Goal: Task Accomplishment & Management: Manage account settings

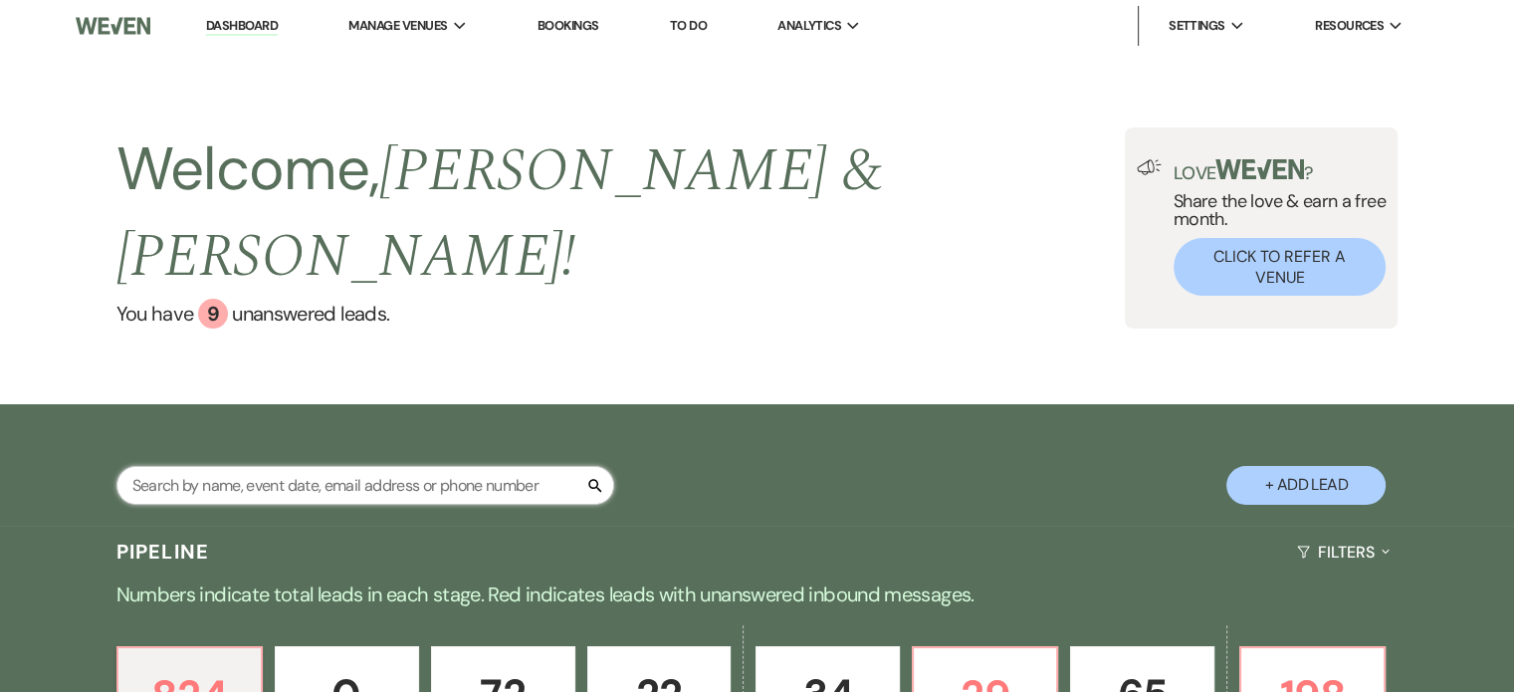
click at [546, 466] on input "text" at bounding box center [365, 485] width 498 height 39
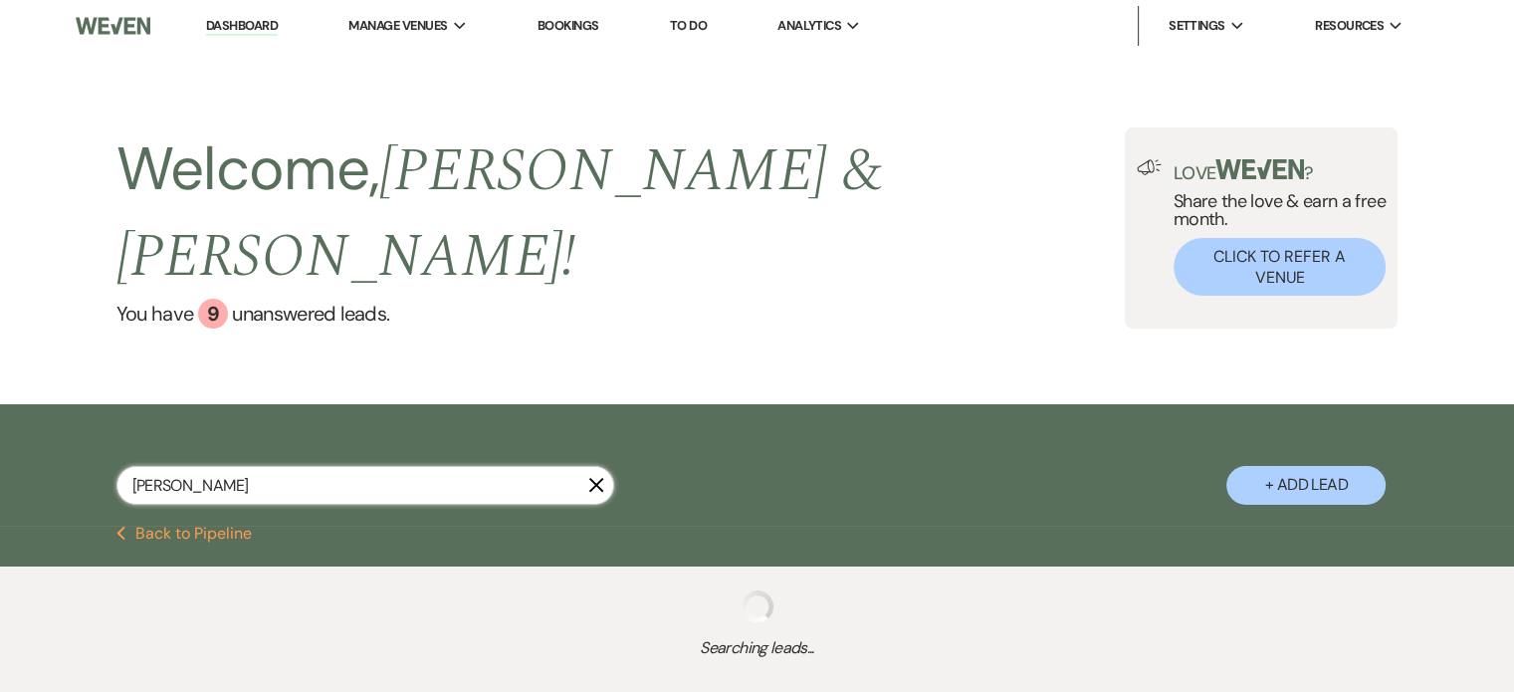
type input "linds"
select select "4"
select select "6"
select select "5"
select select "8"
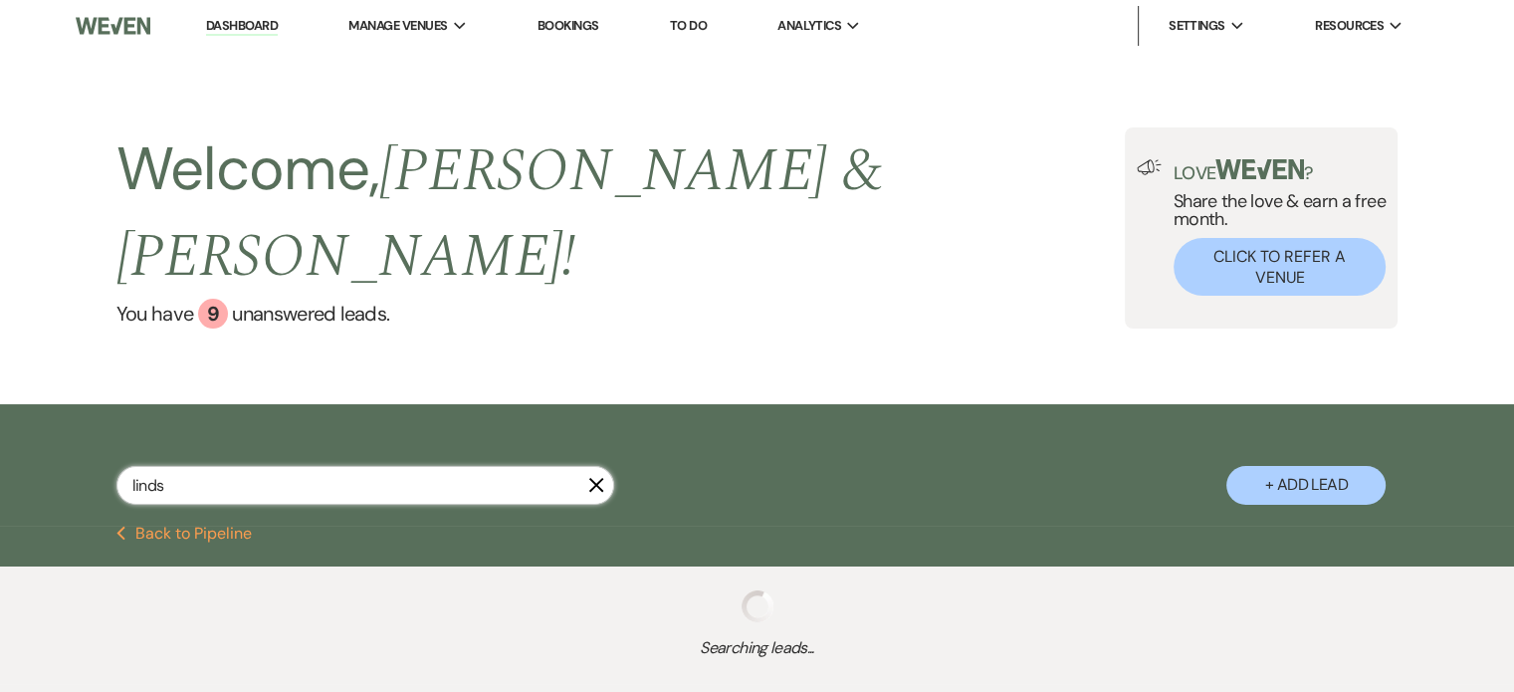
select select "3"
select select "8"
select select "10"
select select "4"
select select "2"
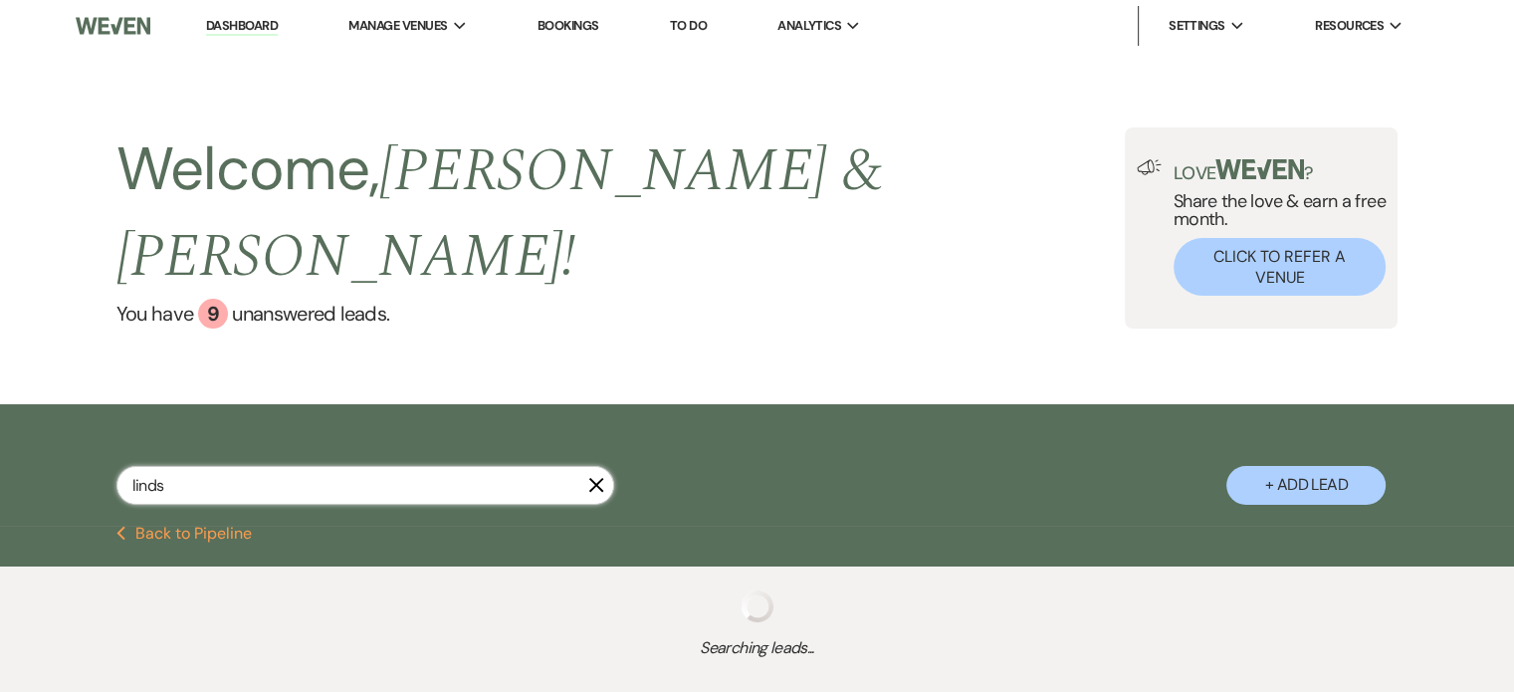
select select "6"
select select "8"
select select "6"
select select "2"
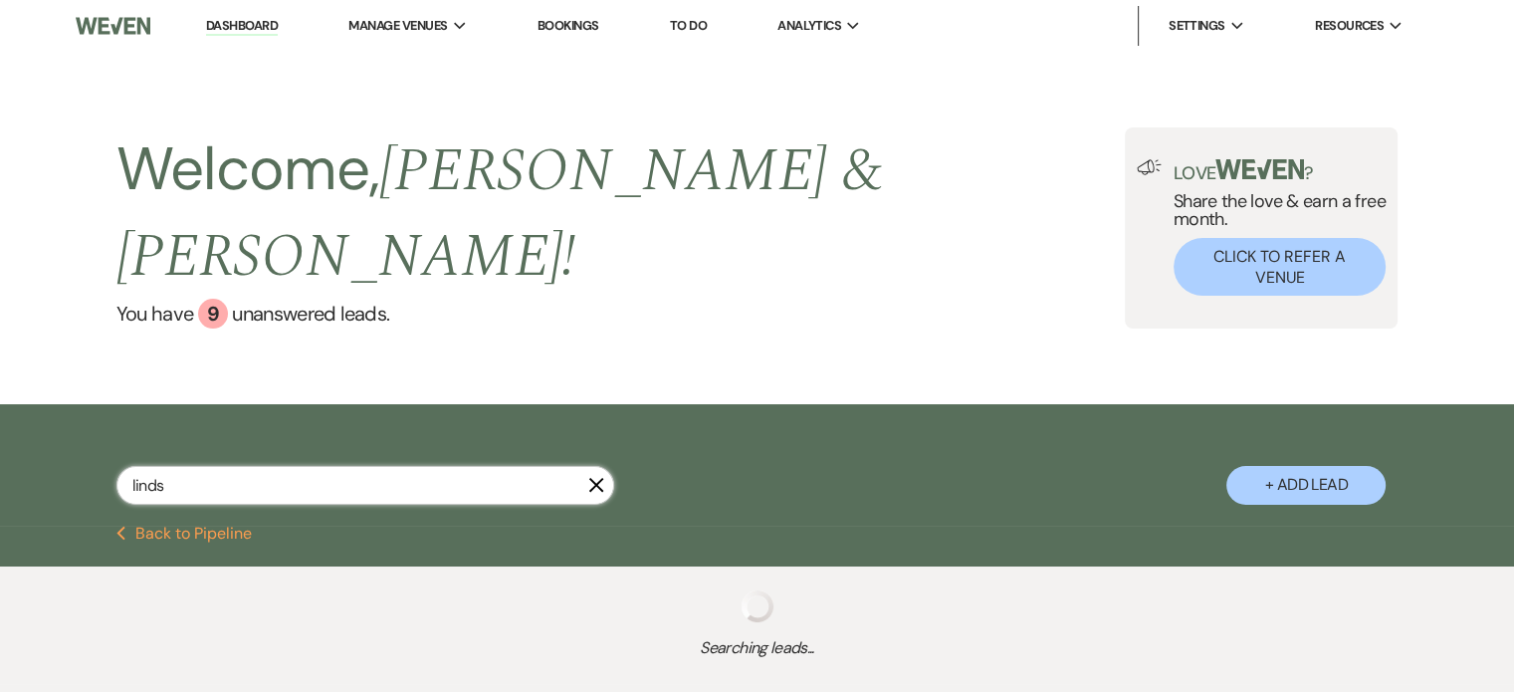
select select "6"
select select "2"
select select "6"
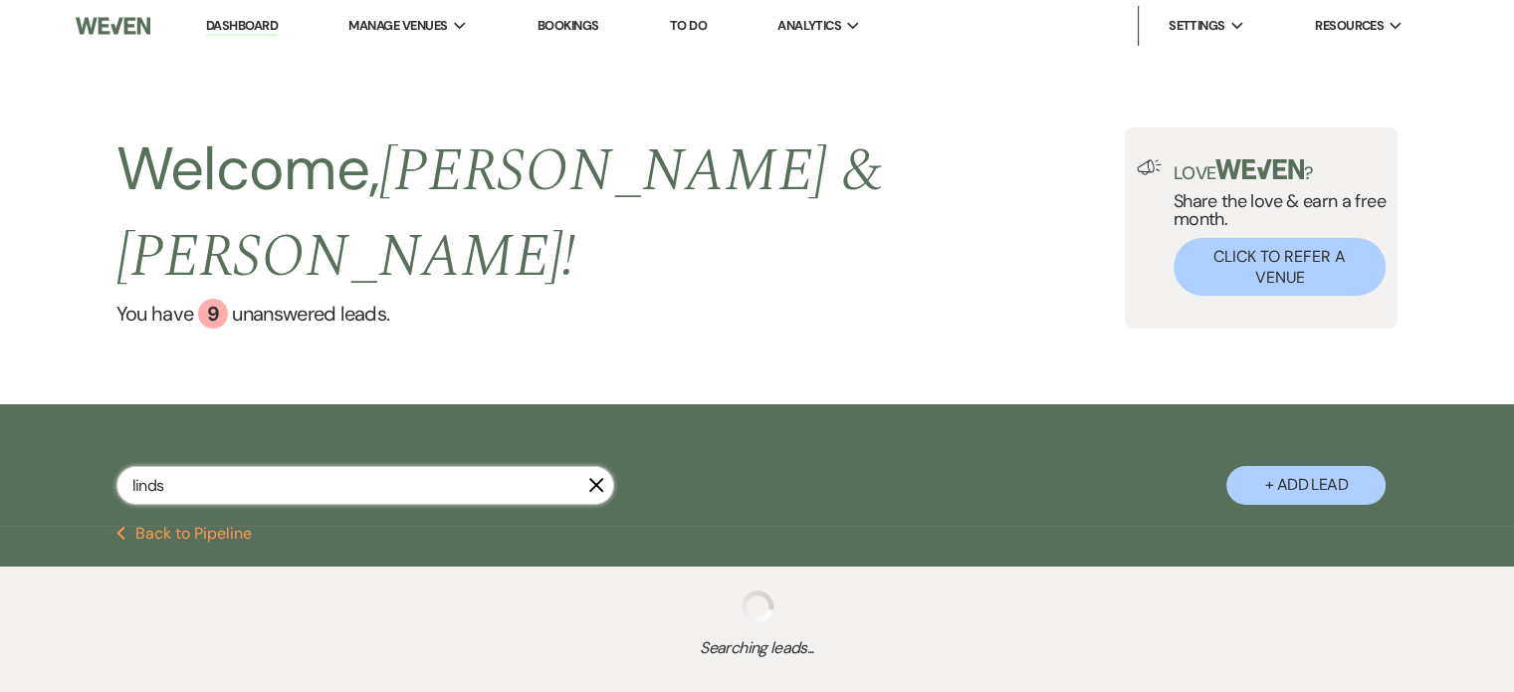
select select "6"
select select "5"
select select "8"
select select "6"
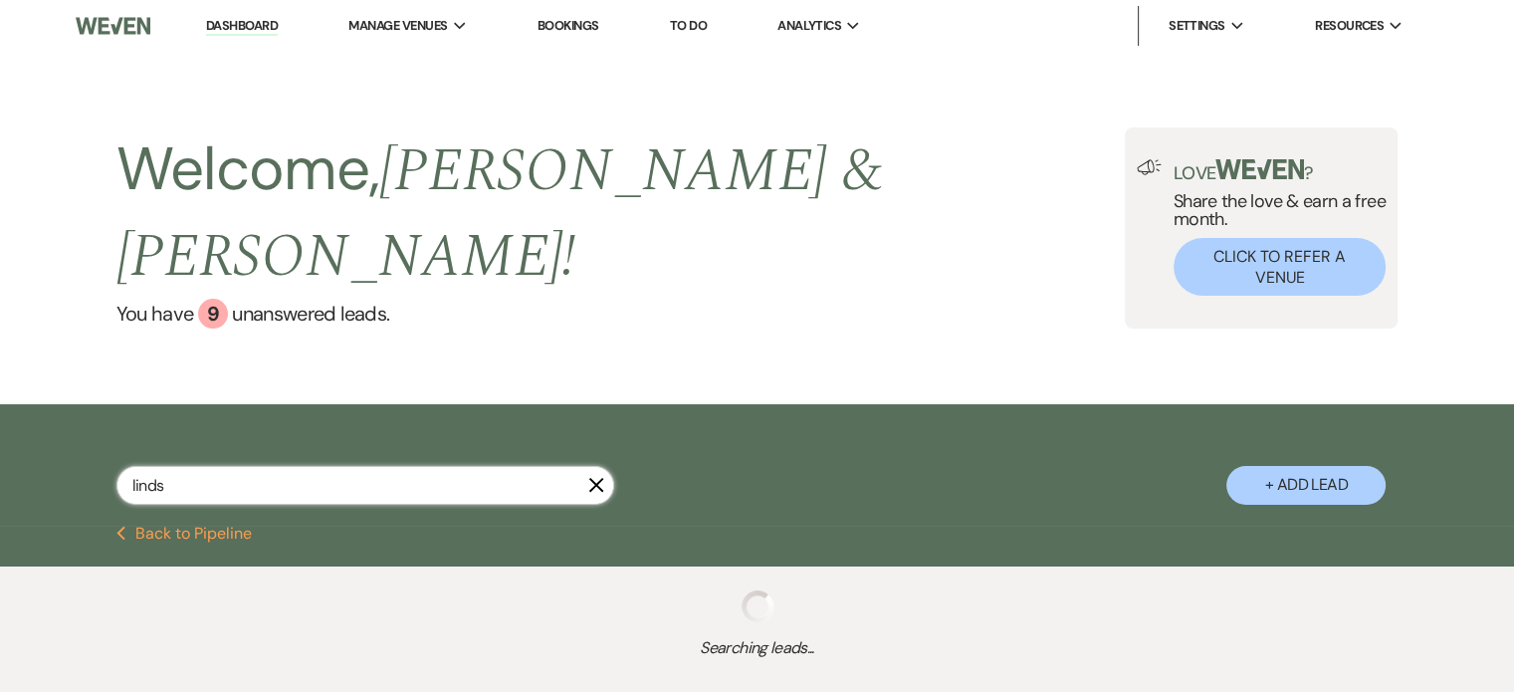
select select "8"
select select "5"
select select "4"
select select "5"
select select "8"
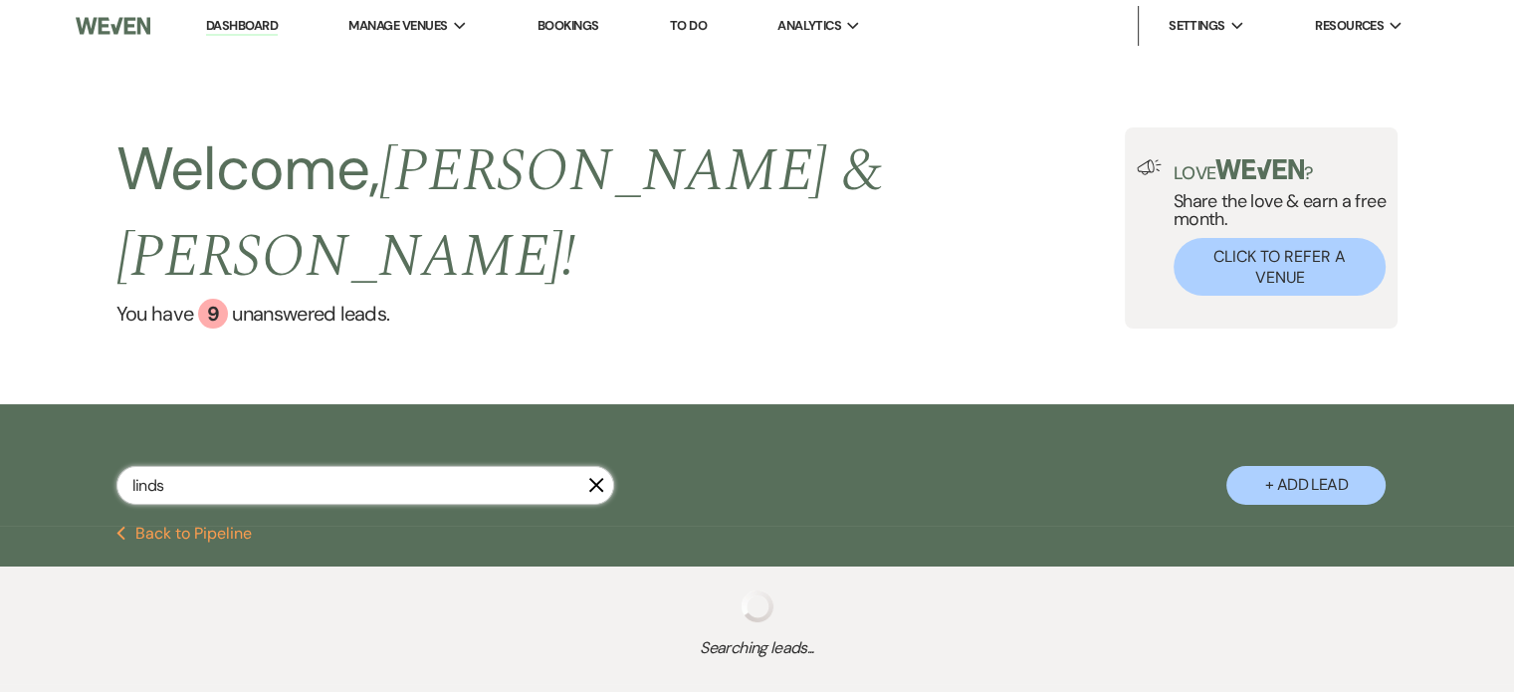
select select "6"
select select "8"
select select "6"
select select "5"
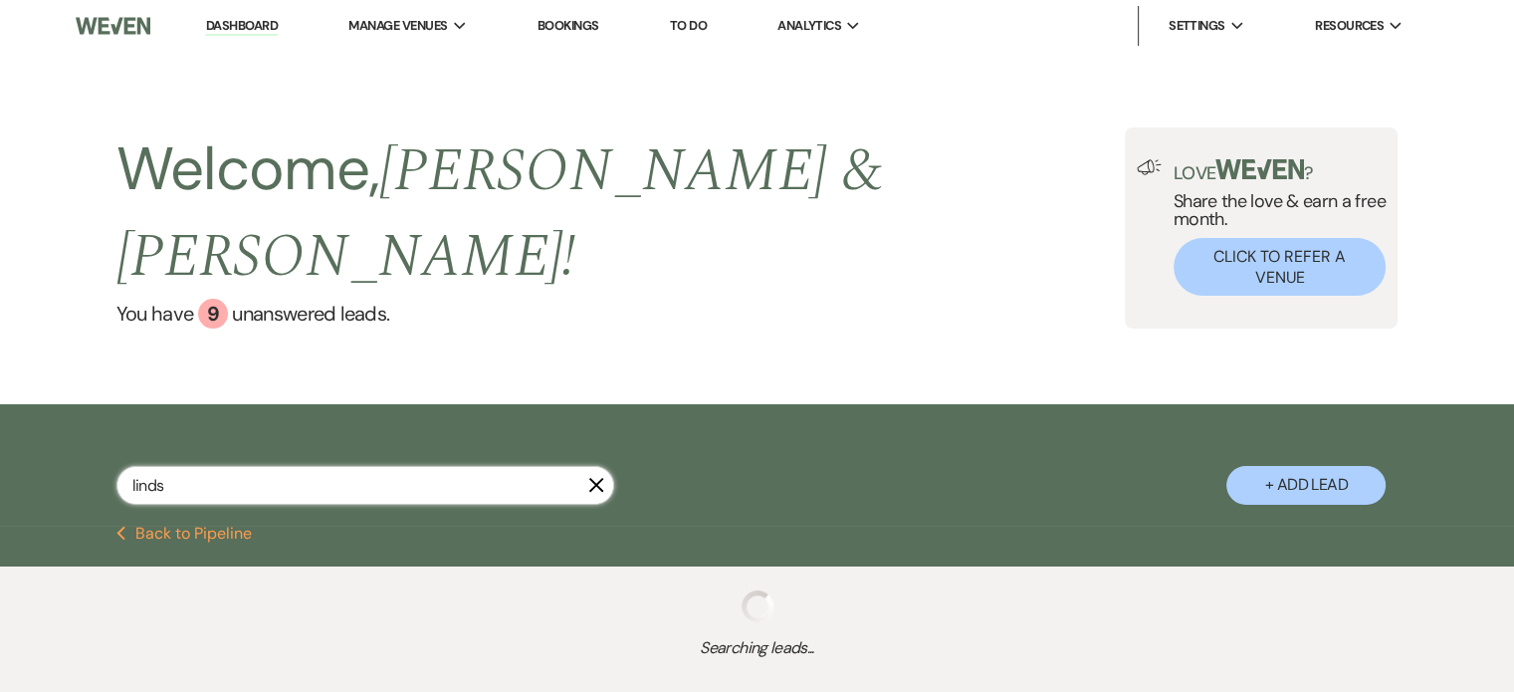
select select "6"
select select "8"
select select "5"
select select "4"
select select "2"
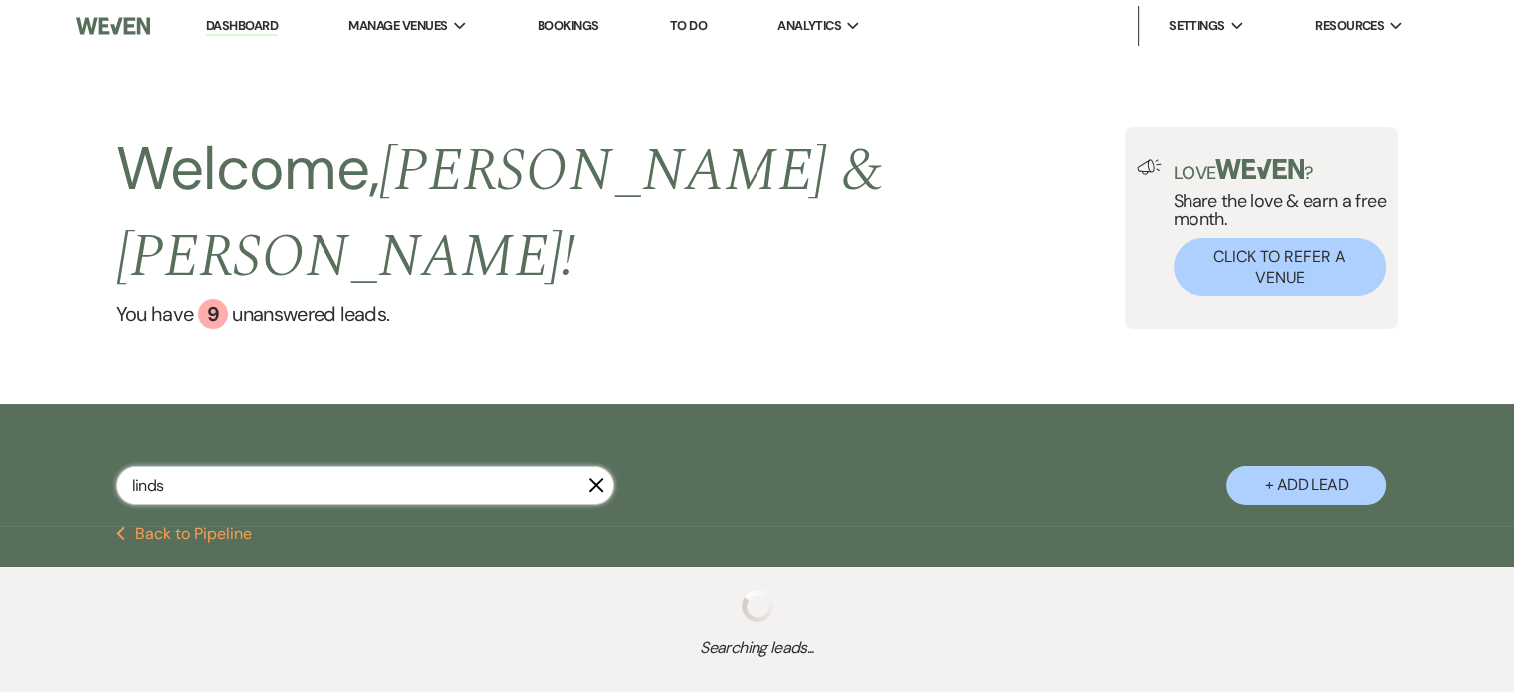
select select "8"
select select "6"
select select "8"
select select "1"
select select "5"
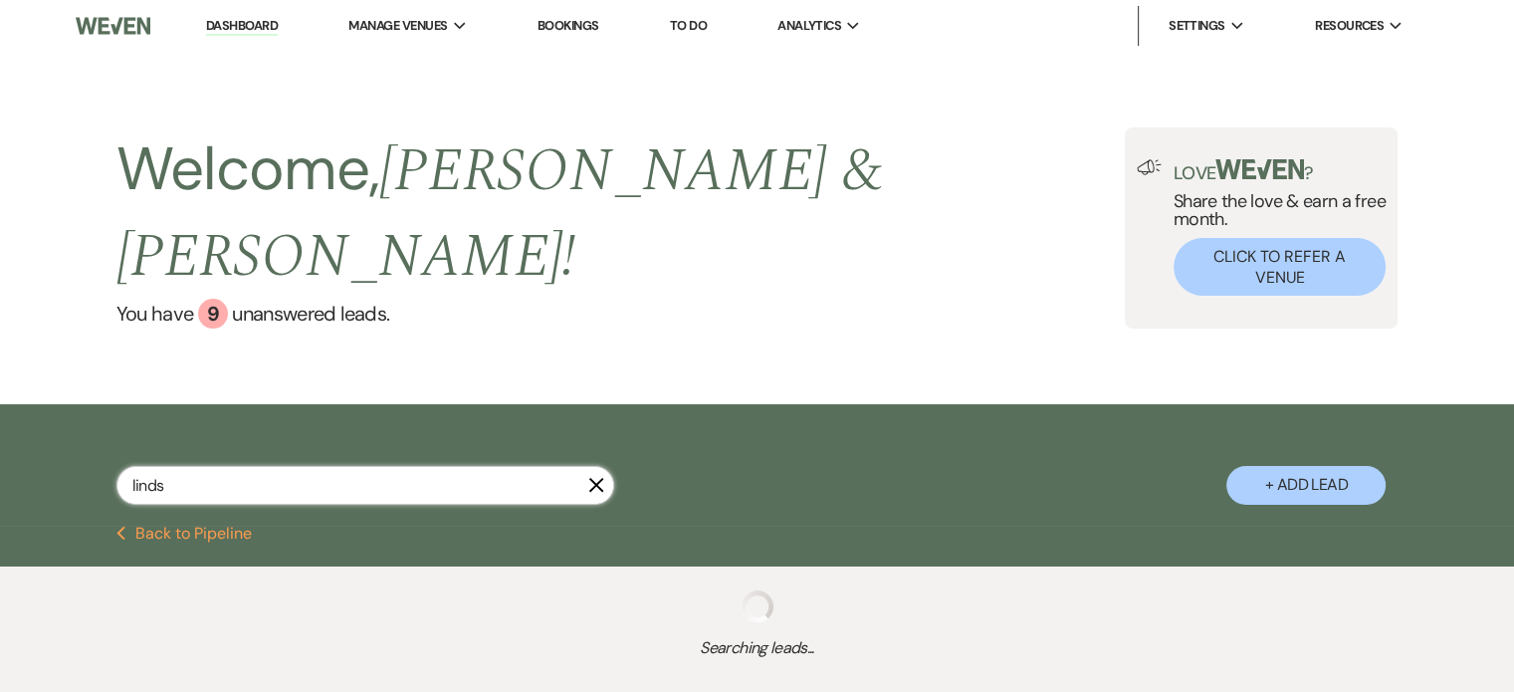
select select "4"
select select "2"
select select "8"
select select "1"
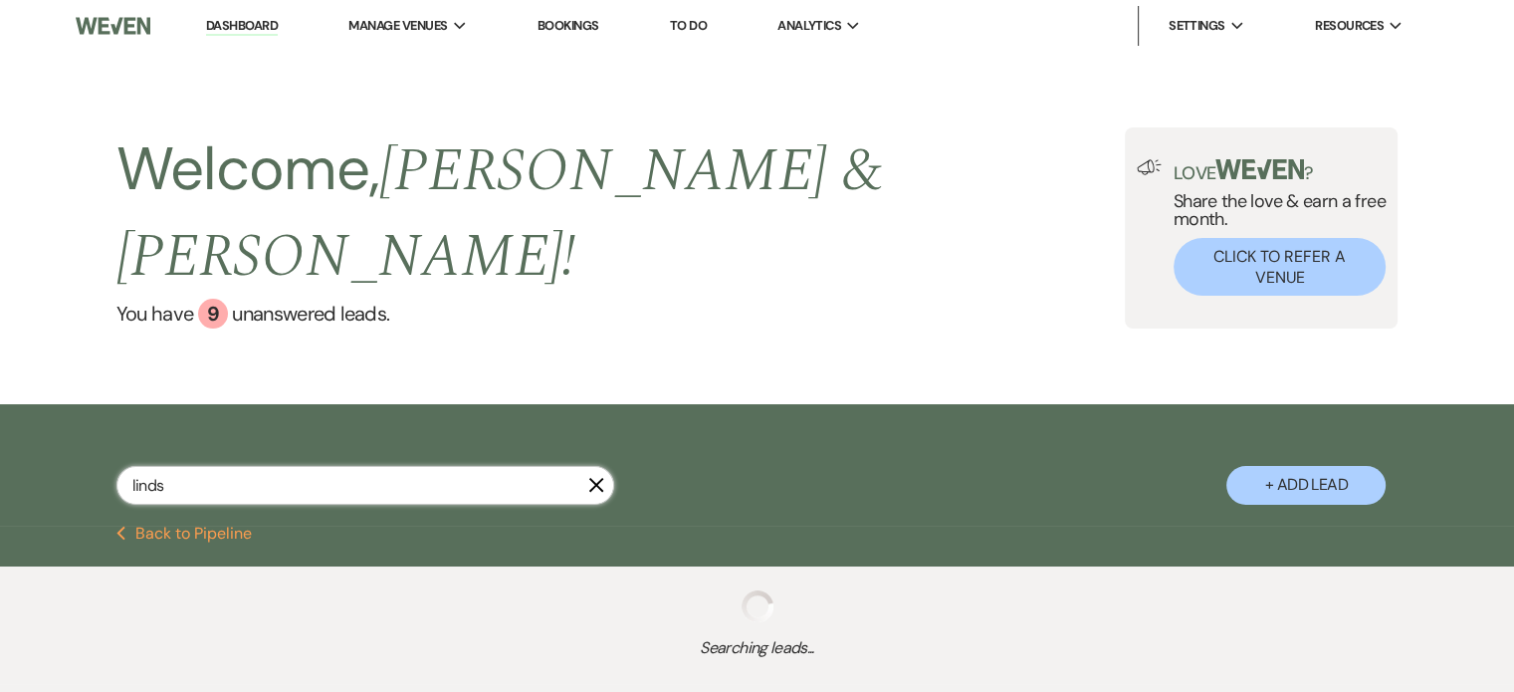
select select "8"
select select "2"
select select "8"
select select "1"
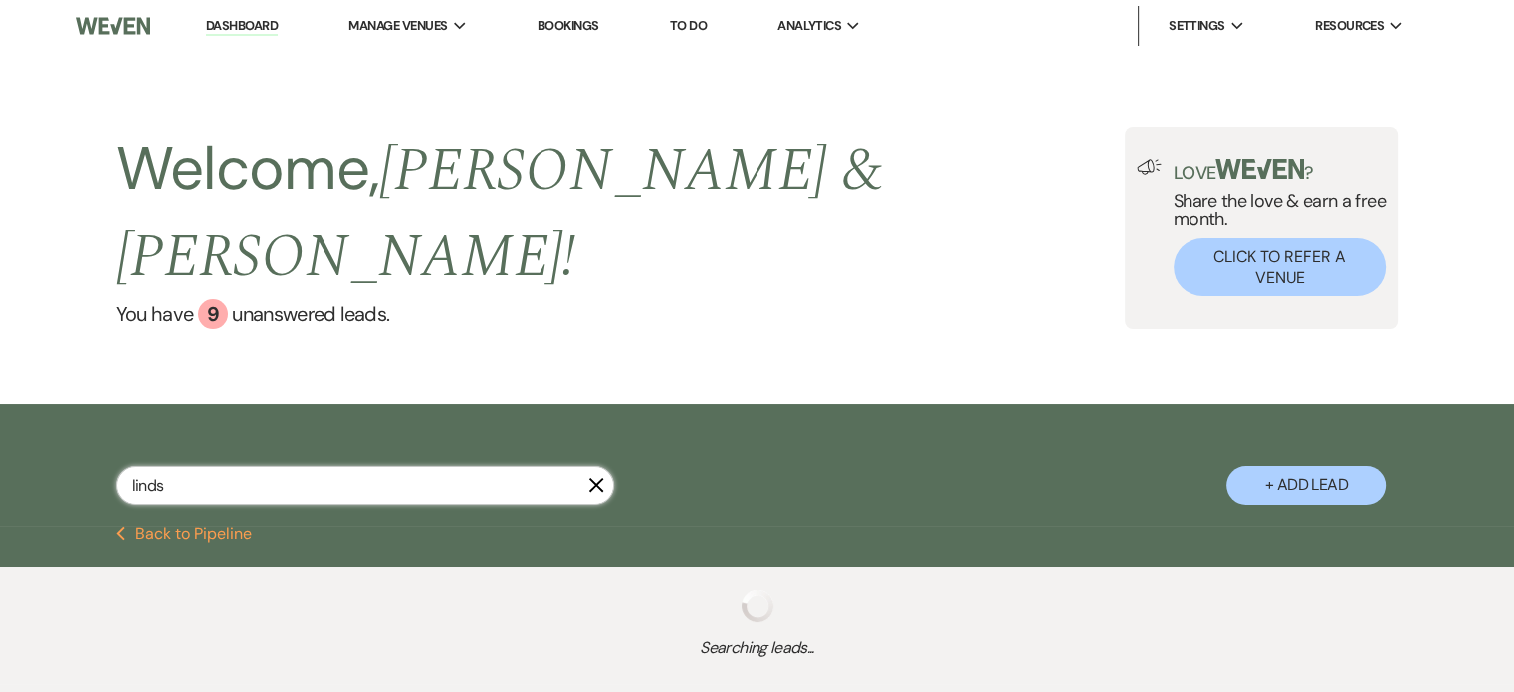
select select "2"
select select "4"
select select "2"
select select "8"
select select "5"
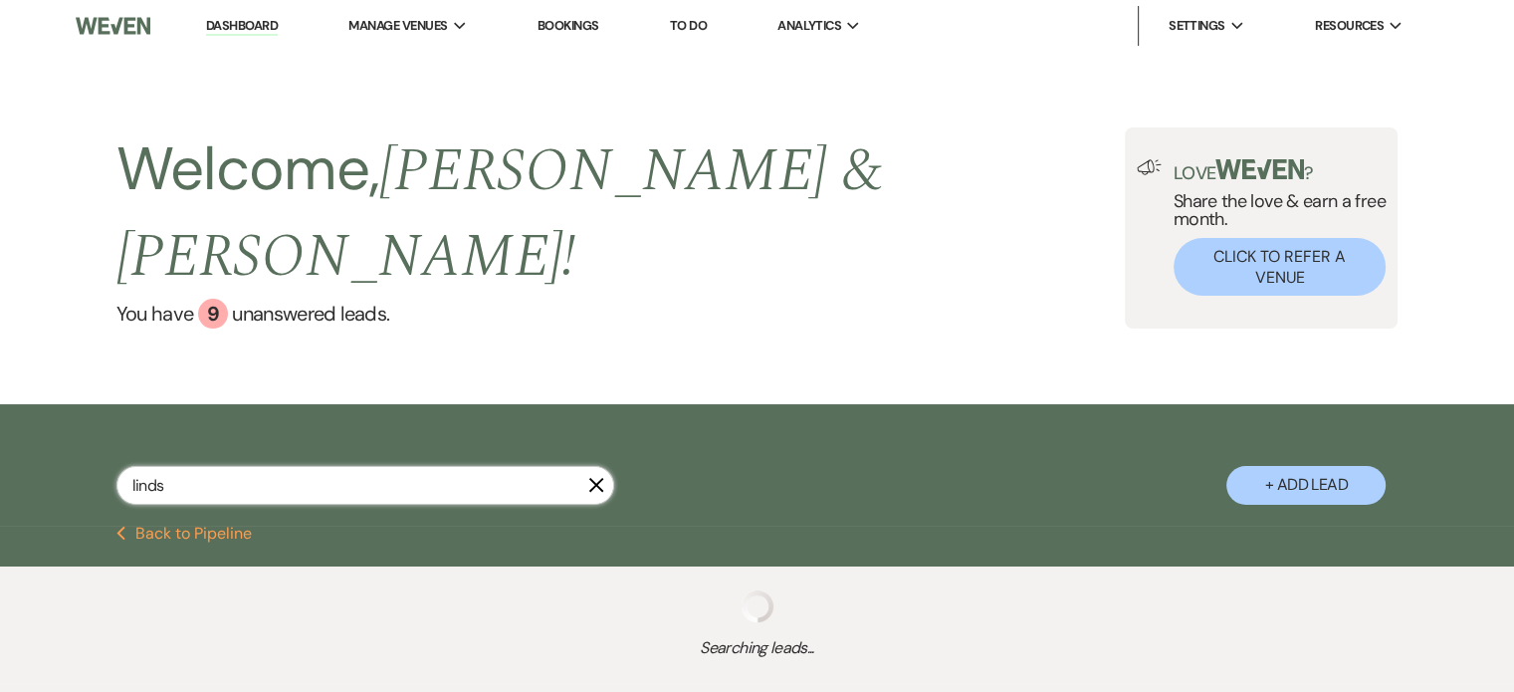
select select "4"
select select "8"
select select "2"
select select "8"
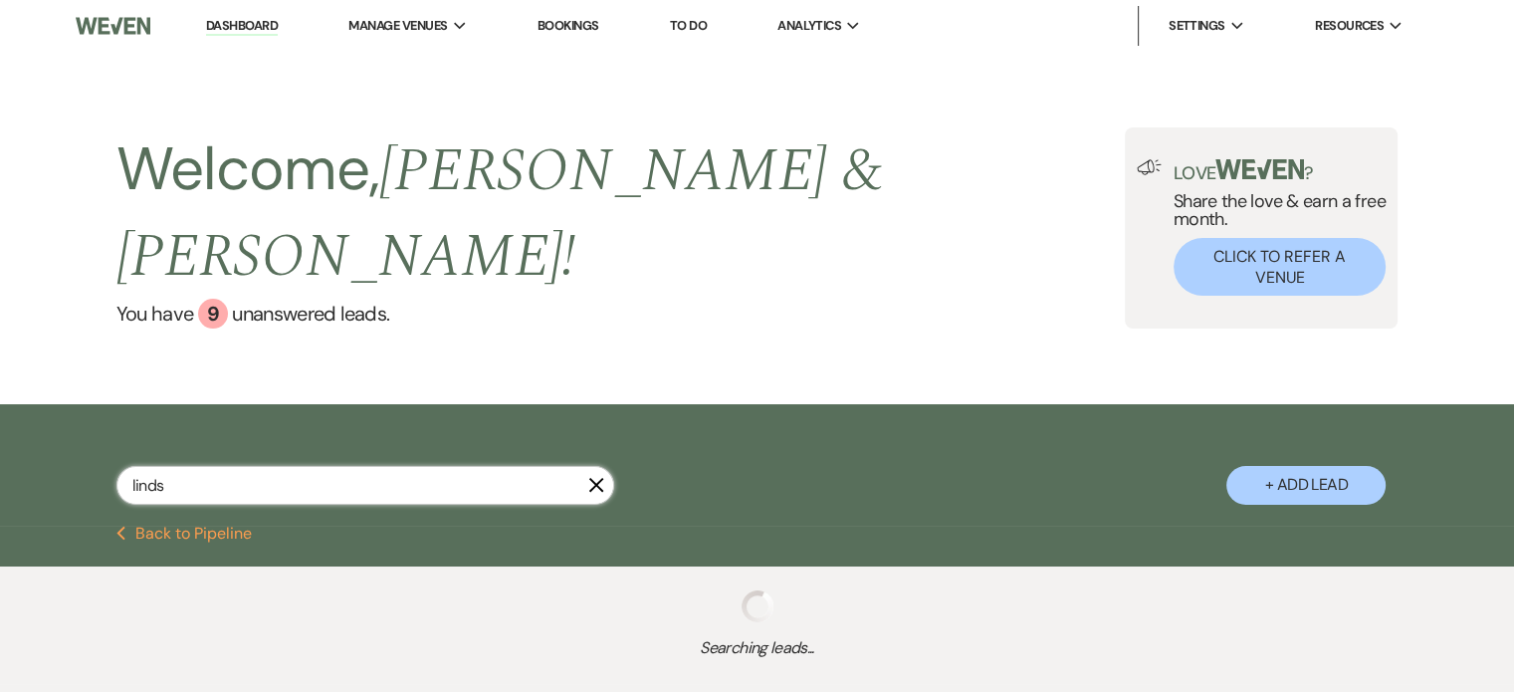
select select "5"
select select "2"
select select "8"
select select "5"
select select "8"
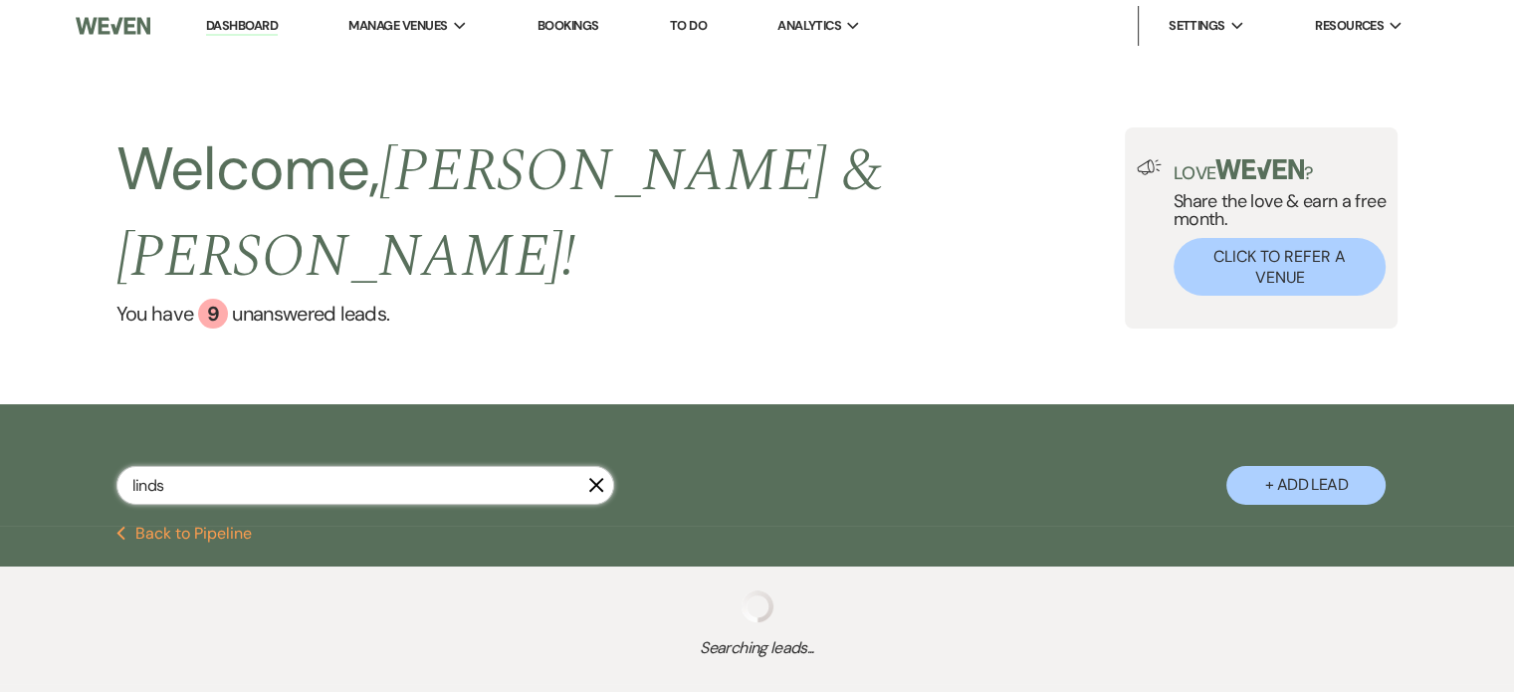
select select "5"
select select "8"
select select "5"
select select "2"
select select "8"
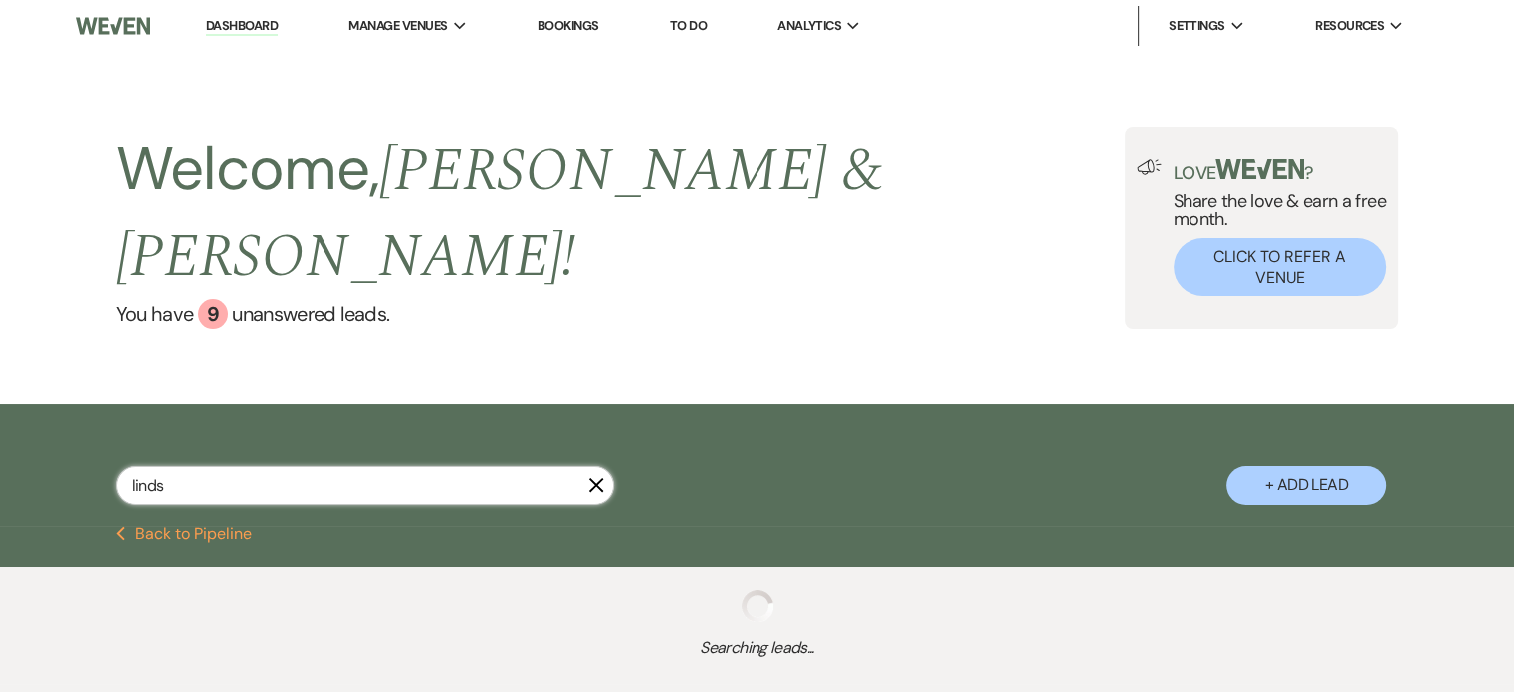
select select "5"
select select "8"
select select "5"
select select "8"
select select "7"
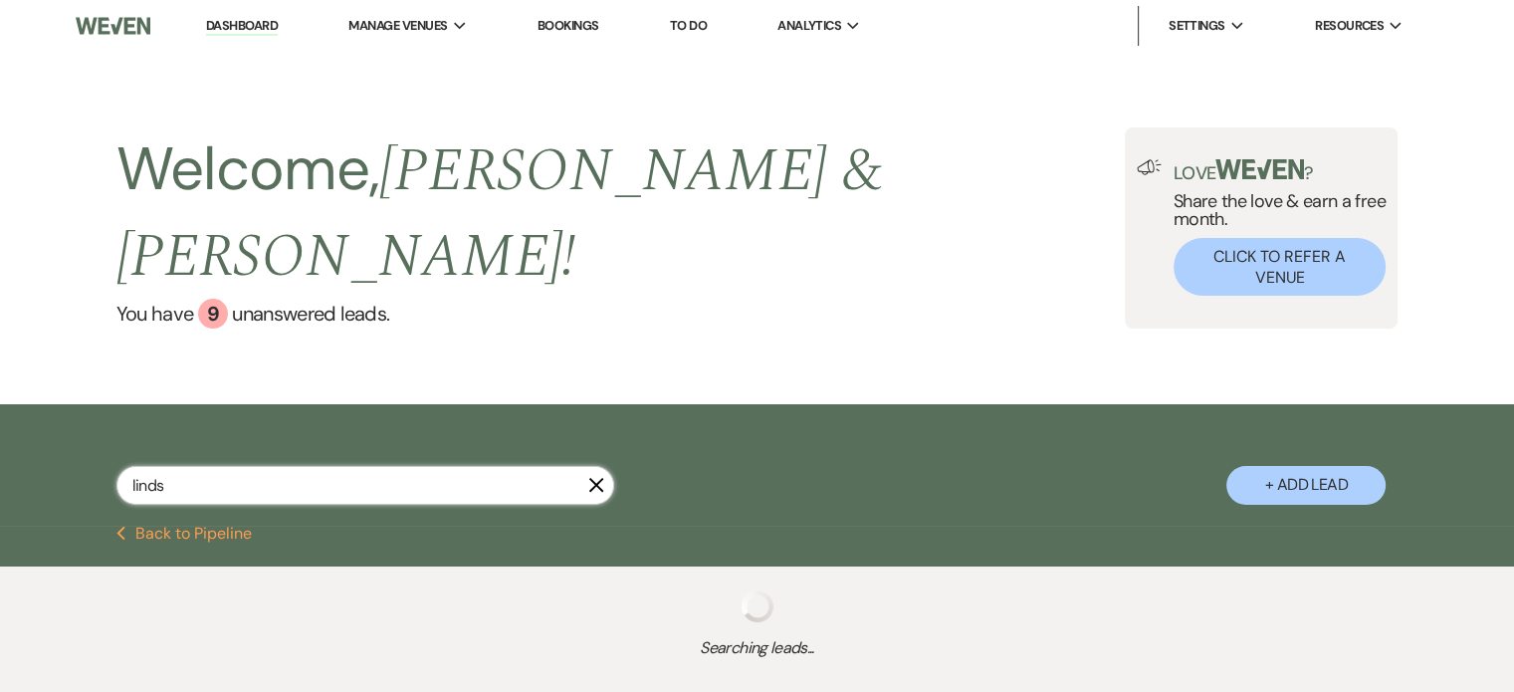
select select "8"
select select "6"
select select "8"
select select "5"
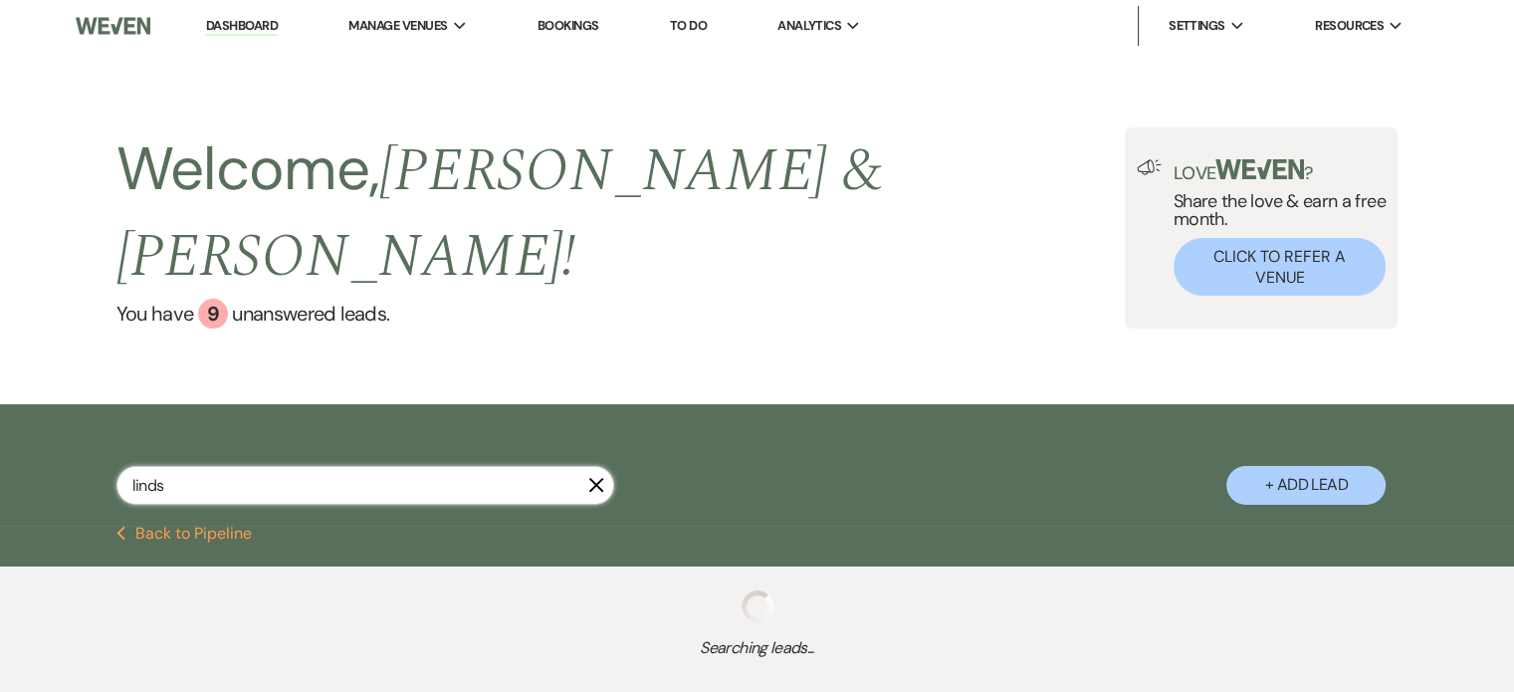
select select "8"
select select "5"
select select "8"
select select "5"
select select "8"
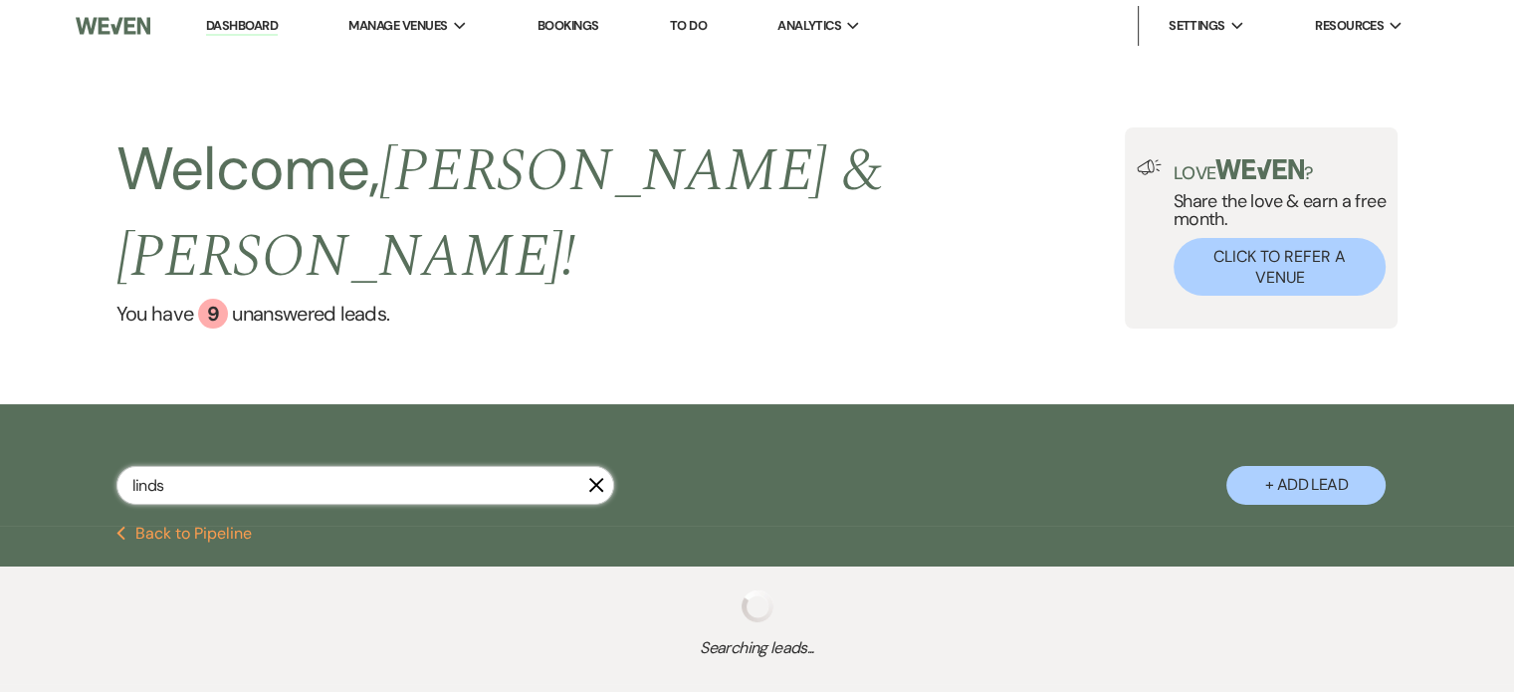
select select "5"
select select "8"
select select "5"
select select "8"
select select "6"
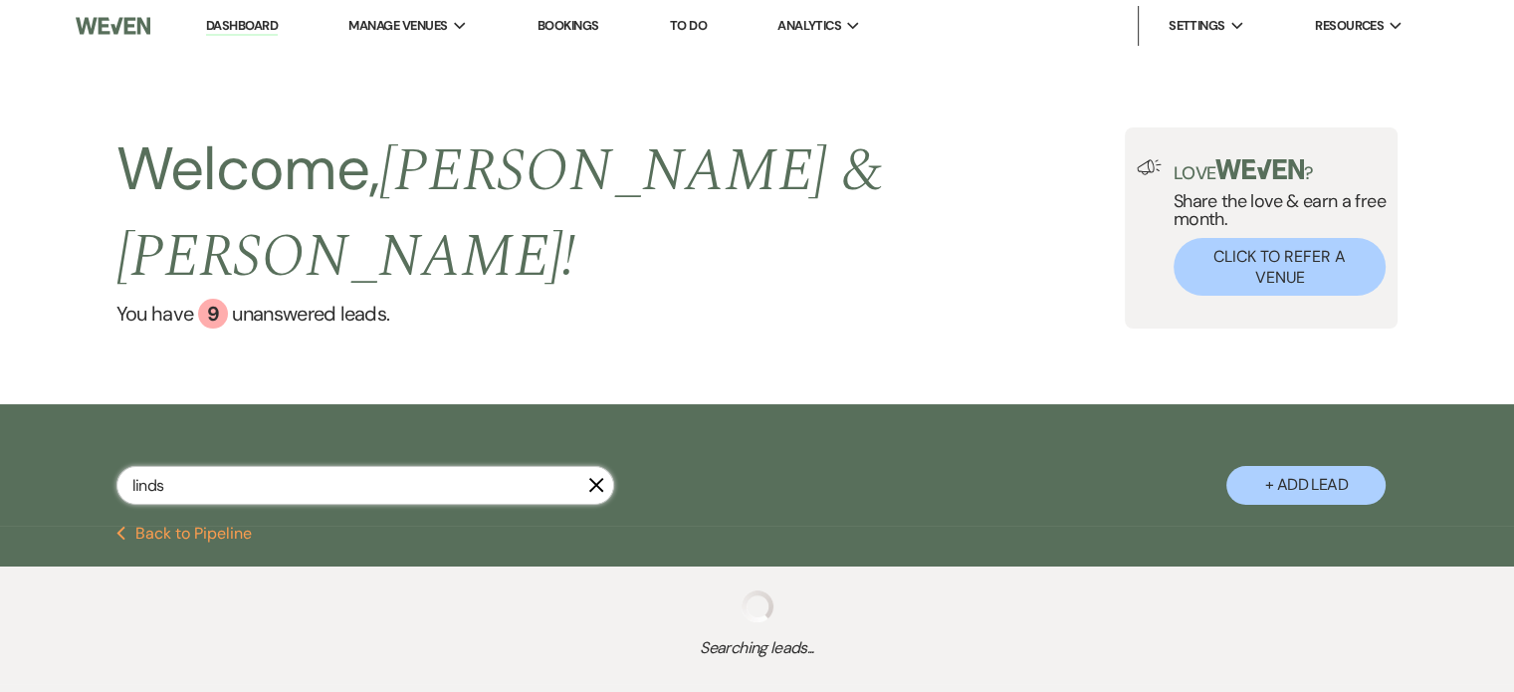
select select "8"
select select "6"
select select "4"
select select "6"
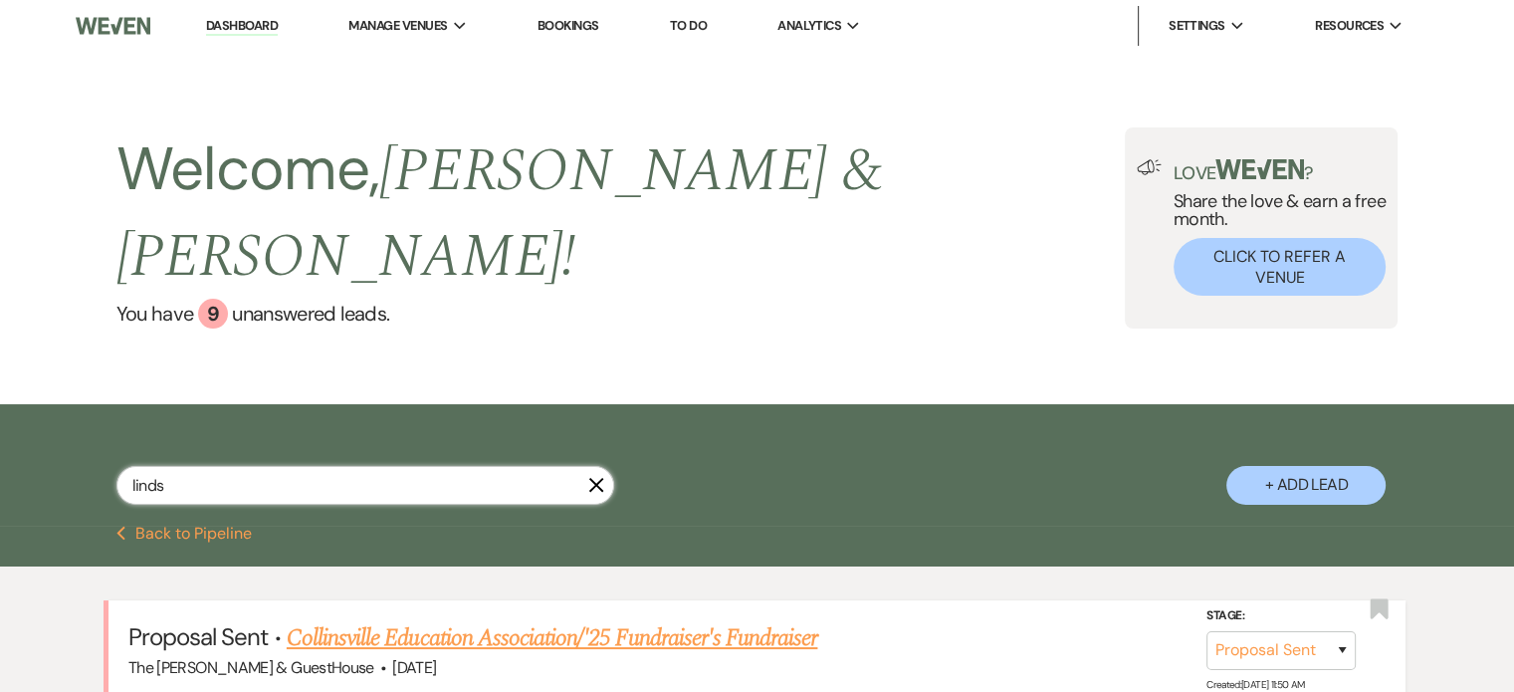
type input "linds"
click at [510, 620] on link "Collinsville Education Association/'25 Fundraiser's Fundraiser" at bounding box center [552, 638] width 531 height 36
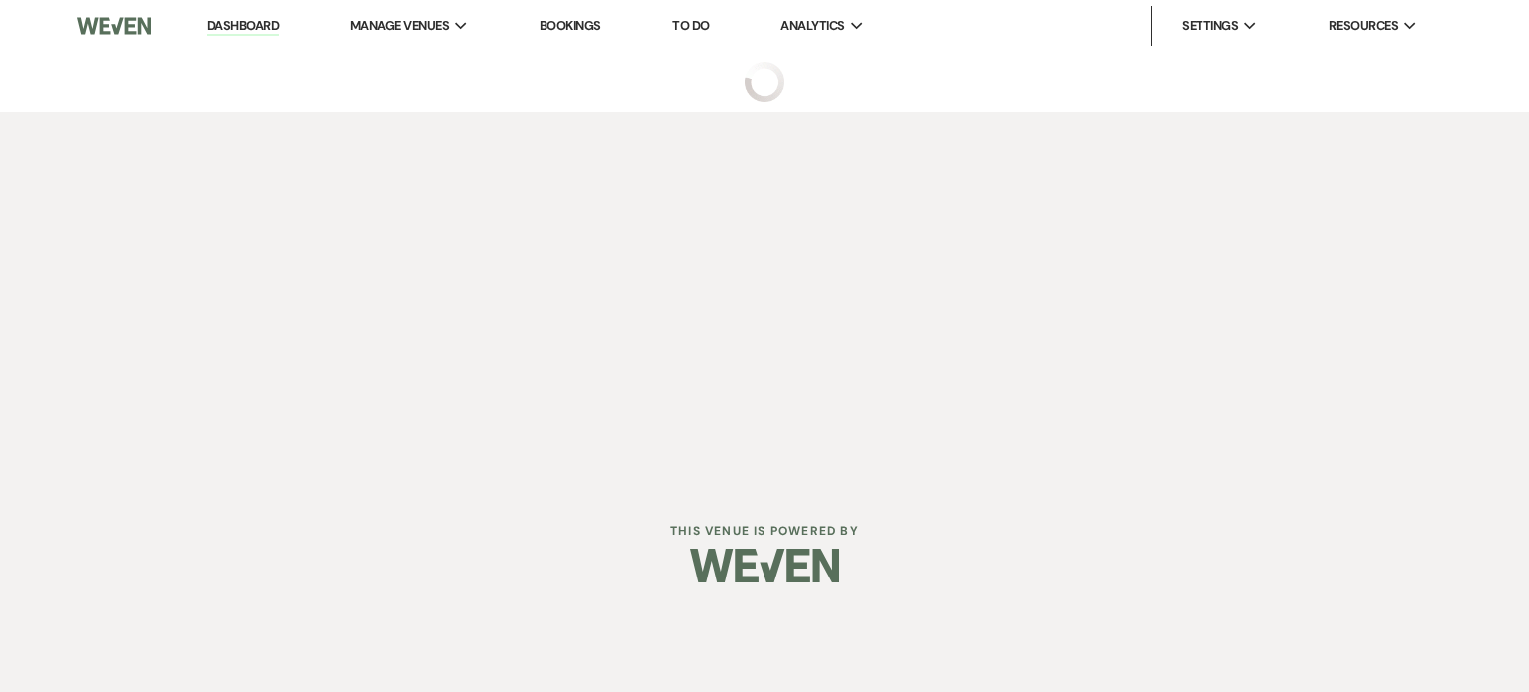
select select "6"
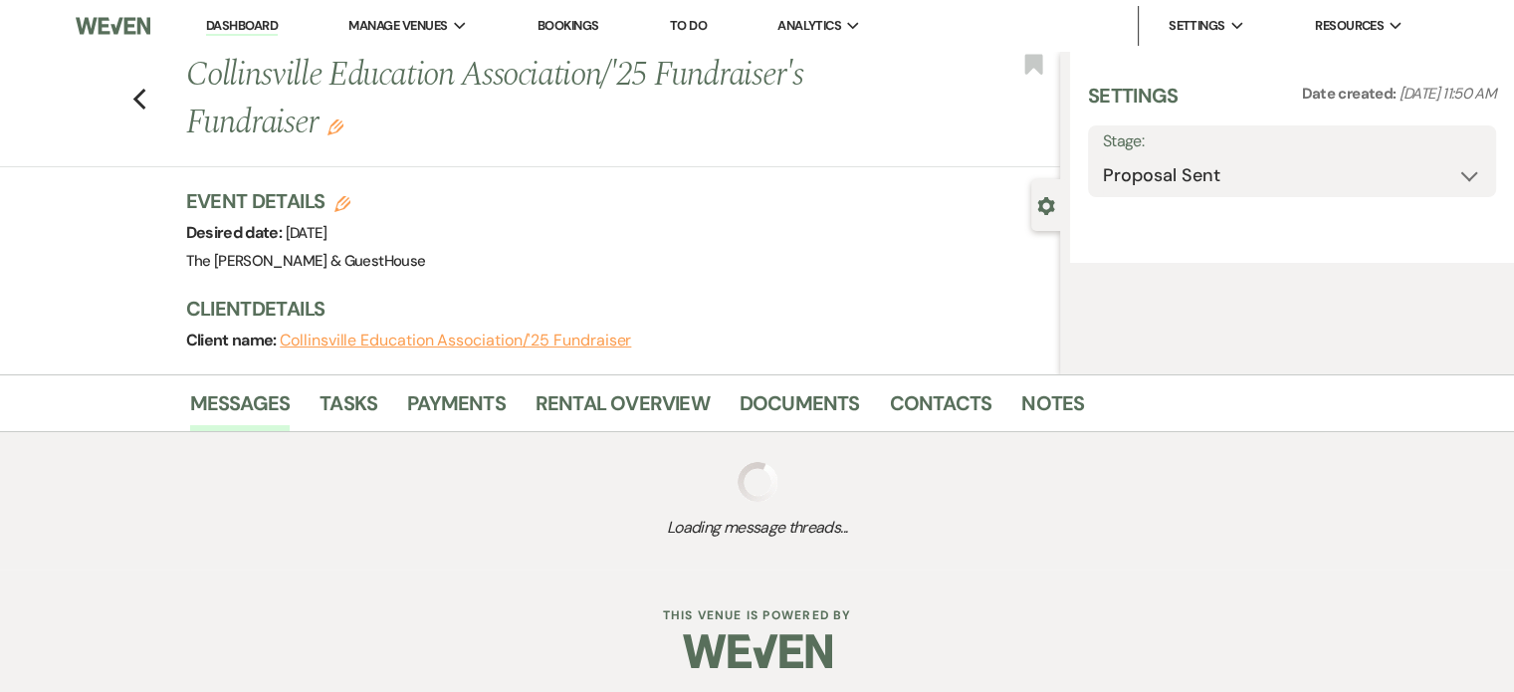
select select "14"
select select "20"
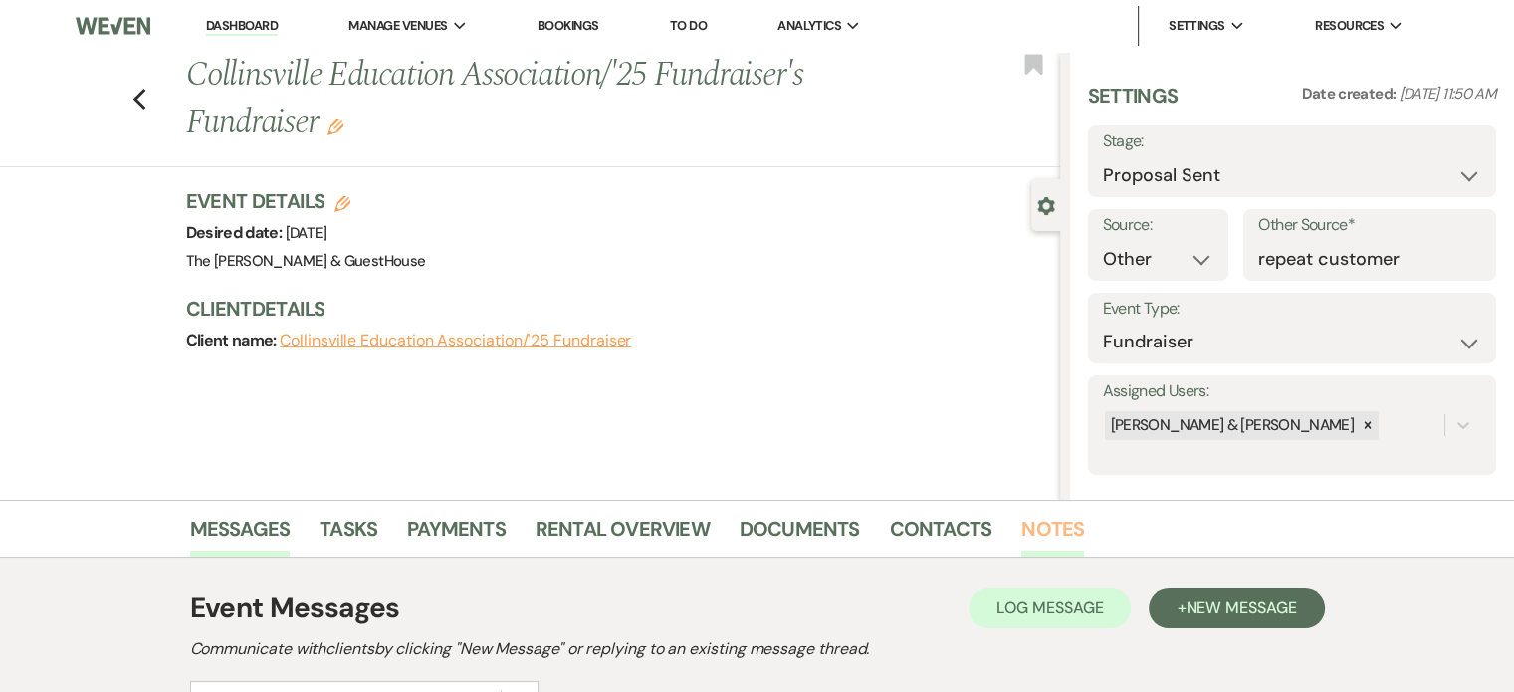
click at [1043, 513] on link "Notes" at bounding box center [1052, 535] width 63 height 44
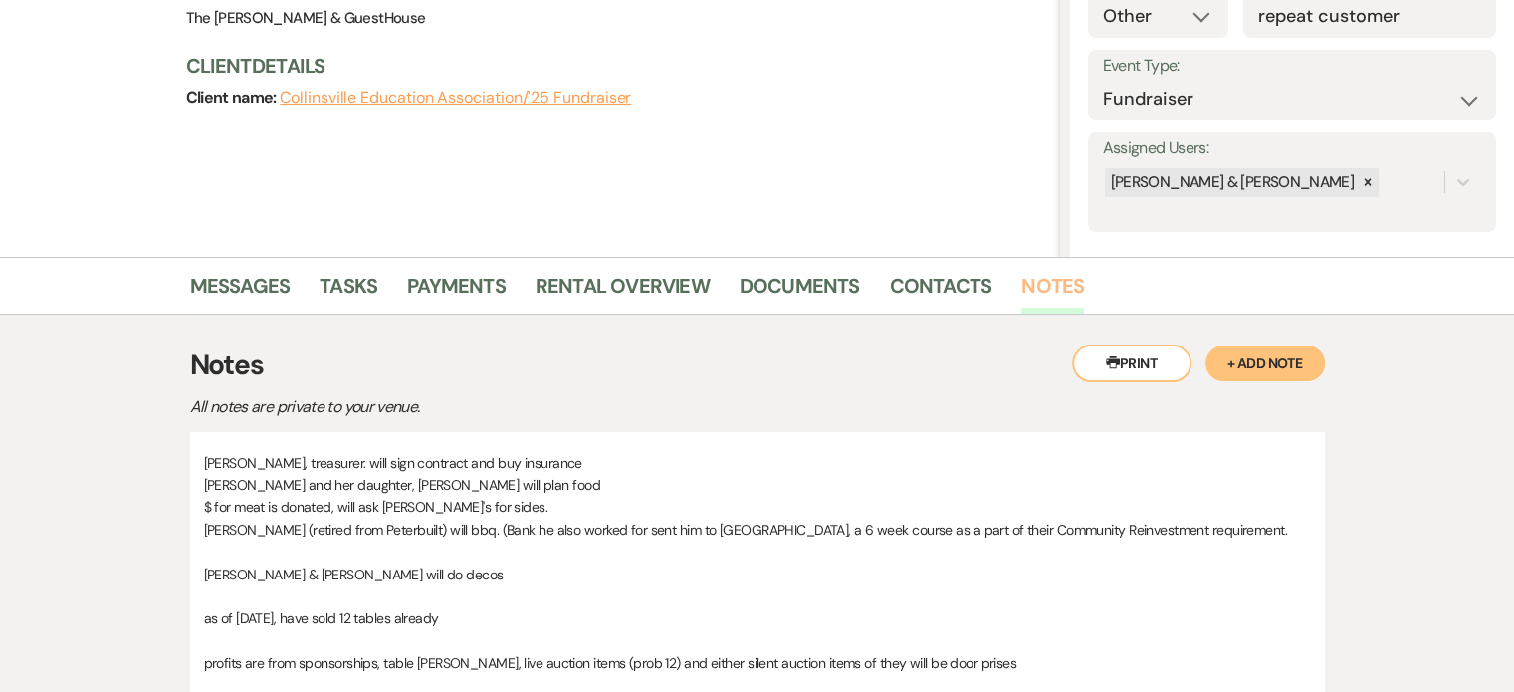
scroll to position [338, 0]
